Goal: Transaction & Acquisition: Purchase product/service

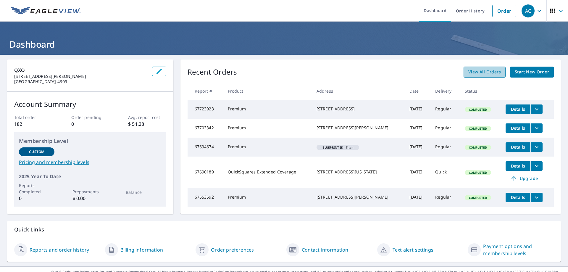
click at [485, 74] on span "View All Orders" at bounding box center [484, 71] width 33 height 7
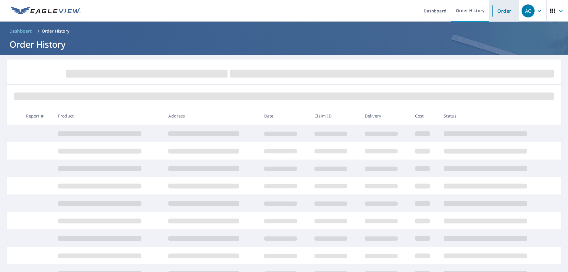
click at [503, 11] on link "Order" at bounding box center [504, 11] width 24 height 12
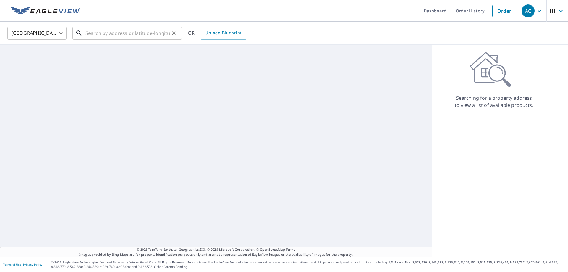
click at [114, 36] on input "text" at bounding box center [127, 33] width 84 height 17
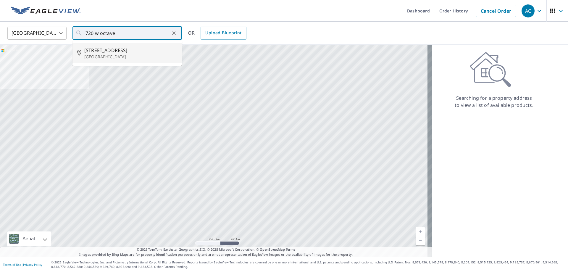
type input "[STREET_ADDRESS]"
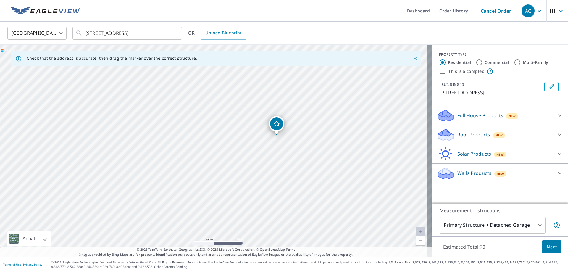
click at [462, 114] on p "Full House Products" at bounding box center [480, 115] width 46 height 7
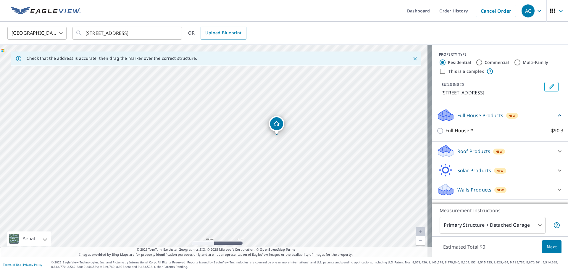
click at [457, 149] on p "Roof Products" at bounding box center [473, 151] width 33 height 7
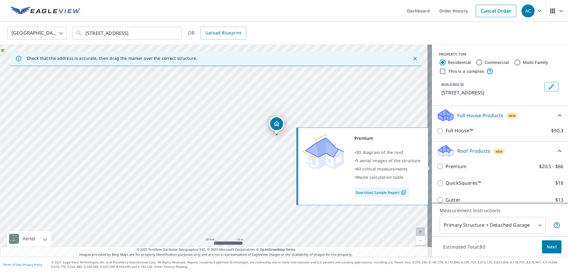
click at [437, 167] on input "Premium $20.5 - $66" at bounding box center [441, 166] width 9 height 7
checkbox input "true"
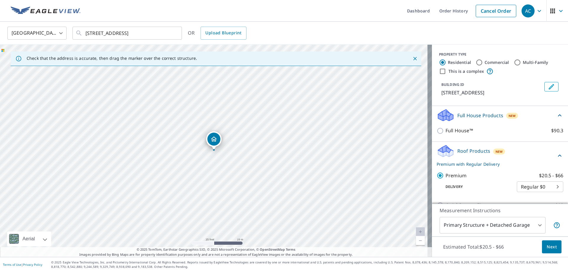
click at [547, 247] on span "Next" at bounding box center [552, 246] width 10 height 7
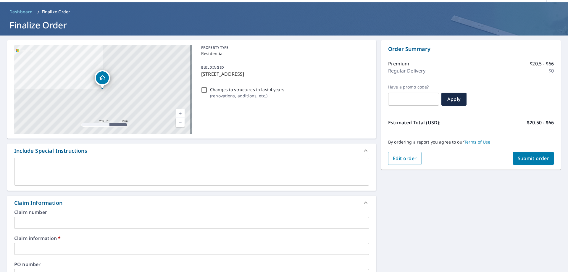
scroll to position [30, 0]
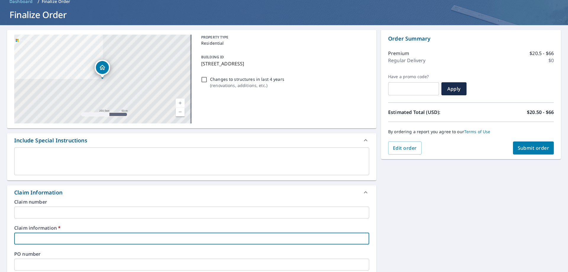
click at [47, 234] on input "text" at bounding box center [191, 238] width 355 height 12
type input "641012"
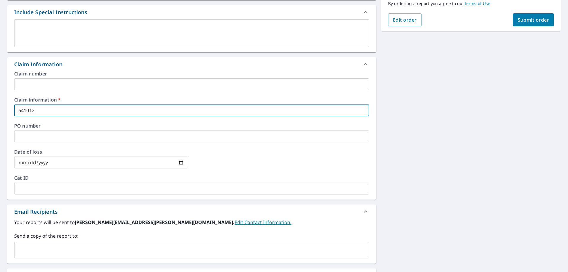
scroll to position [54, 0]
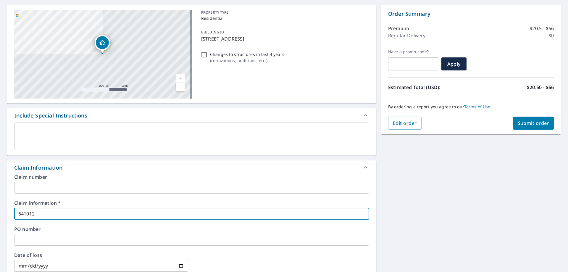
click at [536, 123] on span "Submit order" at bounding box center [534, 123] width 32 height 7
checkbox input "true"
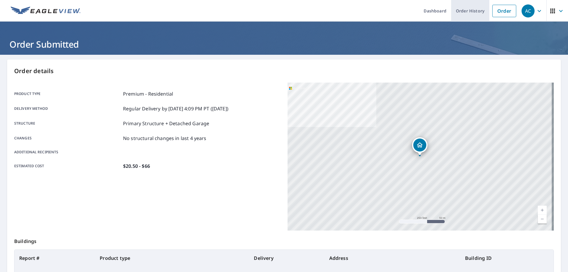
click at [453, 12] on link "Order History" at bounding box center [470, 11] width 38 height 22
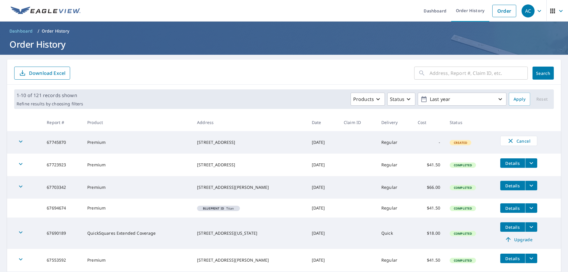
click at [510, 163] on span "Details" at bounding box center [513, 163] width 18 height 6
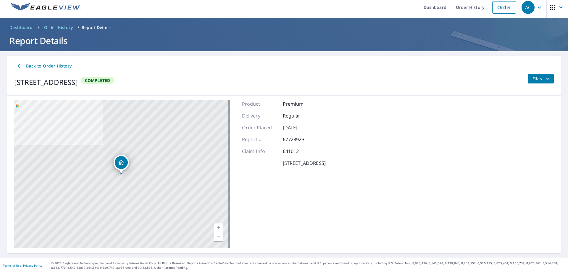
scroll to position [4, 0]
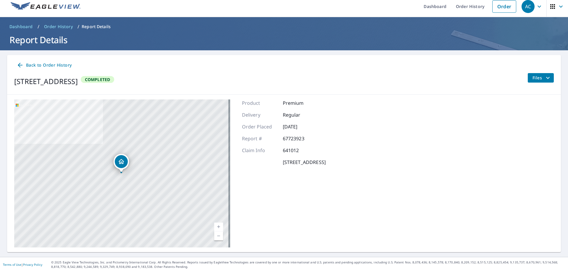
click at [532, 78] on span "Files" at bounding box center [541, 77] width 19 height 7
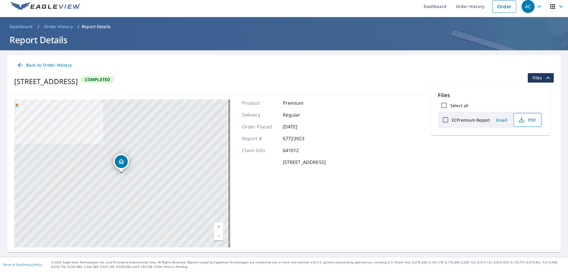
click at [526, 122] on span "PDF" at bounding box center [526, 119] width 19 height 7
click at [502, 121] on span "Email" at bounding box center [501, 120] width 14 height 6
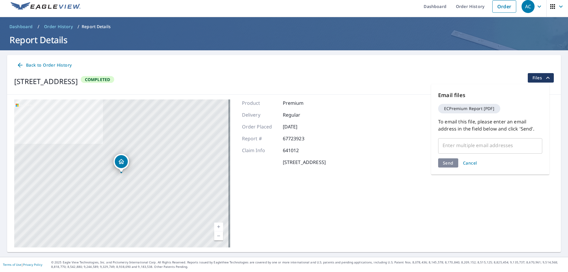
click at [474, 145] on input "text" at bounding box center [486, 145] width 90 height 11
type input "an"
click at [474, 145] on input "text" at bounding box center [496, 145] width 70 height 11
click at [457, 146] on icon at bounding box center [455, 145] width 7 height 7
click at [457, 144] on input "text" at bounding box center [486, 145] width 90 height 11
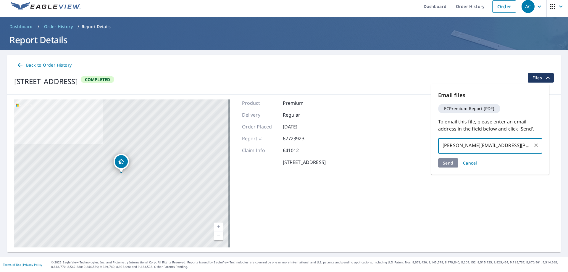
type input "[PERSON_NAME][EMAIL_ADDRESS][PERSON_NAME][DOMAIN_NAME]"
click at [445, 164] on div "Send Cancel" at bounding box center [490, 162] width 104 height 9
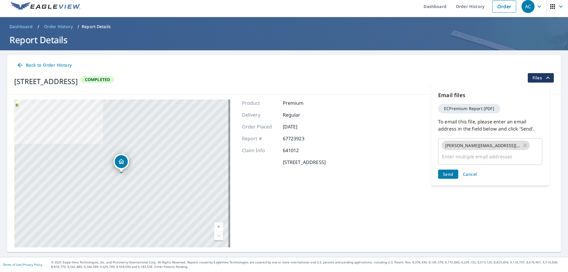
click at [449, 171] on span "Send" at bounding box center [448, 174] width 11 height 6
